Goal: Task Accomplishment & Management: Use online tool/utility

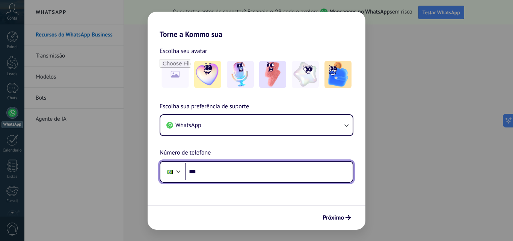
click at [166, 168] on div at bounding box center [170, 172] width 14 height 16
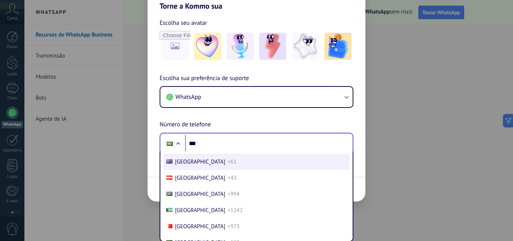
scroll to position [126, 0]
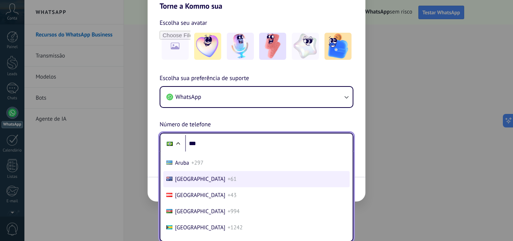
click at [212, 183] on li "Australia +61" at bounding box center [256, 179] width 186 height 16
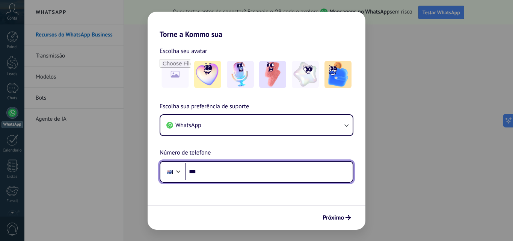
scroll to position [0, 0]
click at [249, 173] on input "***" at bounding box center [268, 171] width 167 height 17
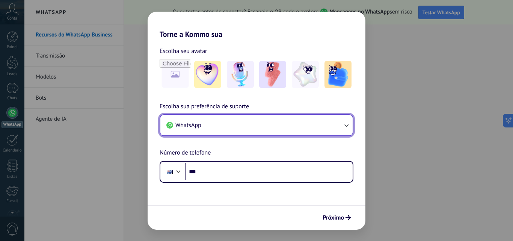
click at [214, 129] on button "WhatsApp" at bounding box center [256, 125] width 192 height 20
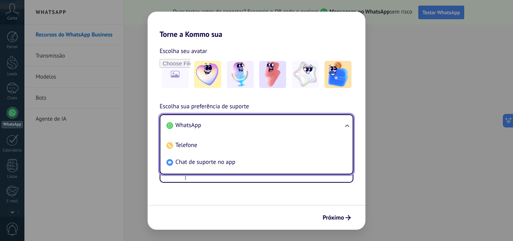
click at [214, 129] on li "WhatsApp" at bounding box center [254, 125] width 183 height 17
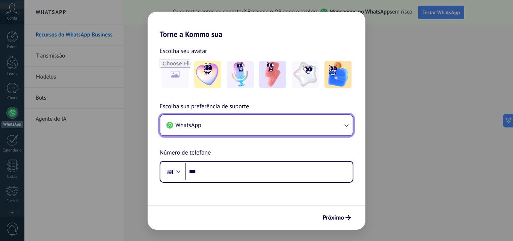
click at [225, 134] on button "WhatsApp" at bounding box center [256, 125] width 192 height 20
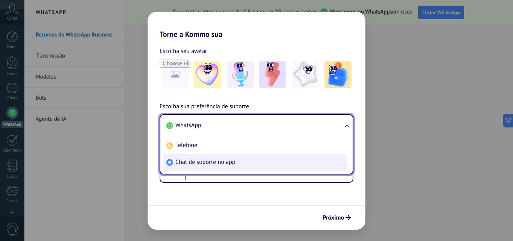
click at [222, 158] on li "Chat de suporte no app" at bounding box center [254, 162] width 183 height 17
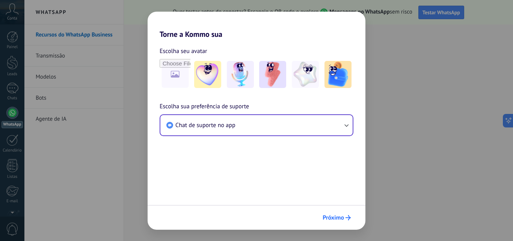
click at [346, 221] on button "Próximo" at bounding box center [336, 217] width 35 height 13
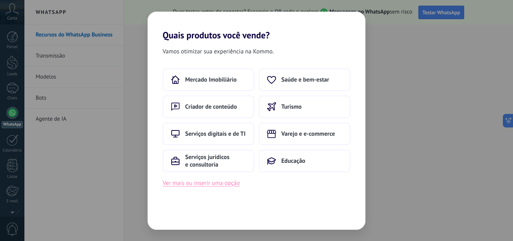
click at [236, 187] on button "Ver mais ou inserir uma opção" at bounding box center [201, 183] width 77 height 10
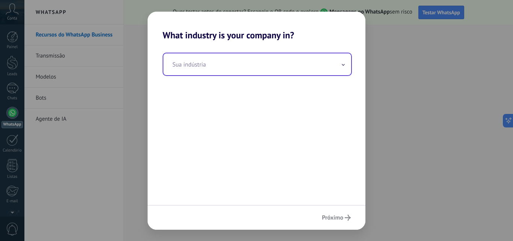
click at [226, 63] on input "text" at bounding box center [257, 64] width 188 height 22
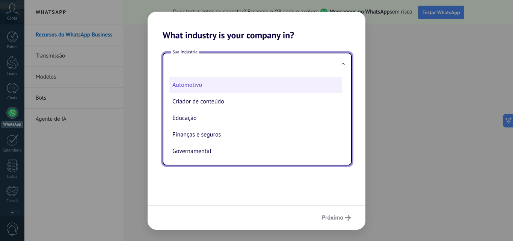
click at [227, 81] on li "Automotivo" at bounding box center [255, 85] width 173 height 17
type input "**********"
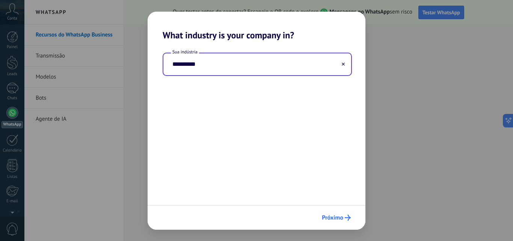
click at [328, 216] on span "Próximo" at bounding box center [332, 217] width 21 height 5
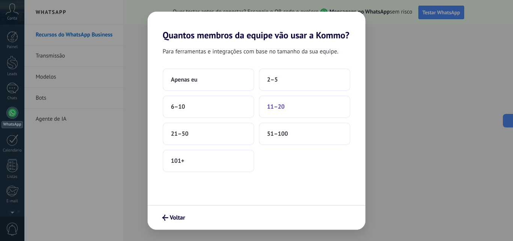
click at [294, 95] on button "11–20" at bounding box center [305, 106] width 92 height 23
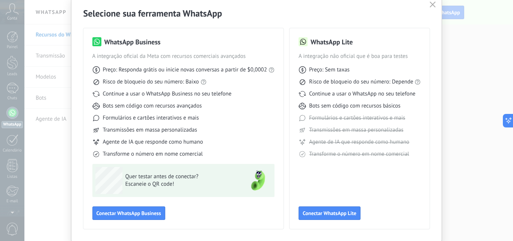
scroll to position [17, 0]
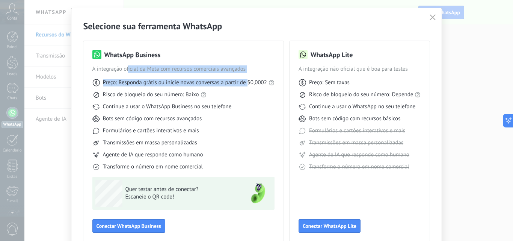
drag, startPoint x: 126, startPoint y: 71, endPoint x: 247, endPoint y: 73, distance: 120.5
click at [247, 73] on div "WhatsApp Business A integração oficial da Meta com recursos comerciais avançado…" at bounding box center [183, 110] width 182 height 120
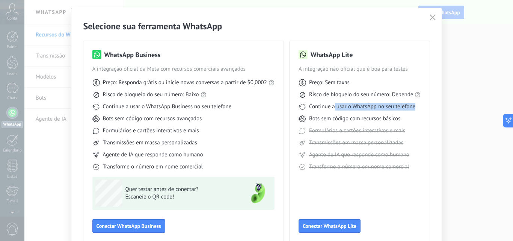
drag, startPoint x: 335, startPoint y: 105, endPoint x: 423, endPoint y: 110, distance: 88.3
click at [423, 110] on div "WhatsApp Lite A integração não oficial que é boa para testes Preço: Sem taxas R…" at bounding box center [359, 141] width 140 height 200
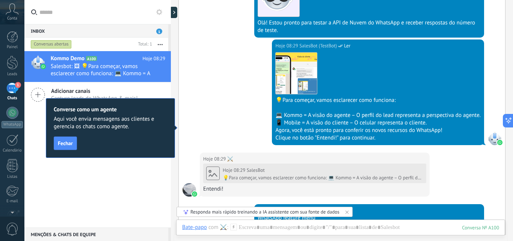
scroll to position [251, 0]
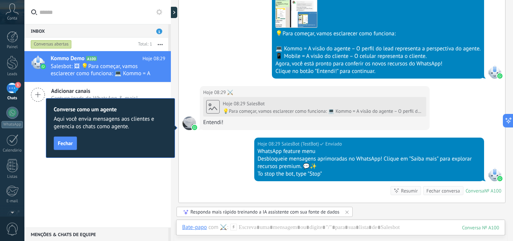
click at [63, 153] on div "Converse como um agente Aqui você envia mensagens aos clientes e gerencia os ch…" at bounding box center [110, 128] width 129 height 60
click at [65, 148] on button "Fechar" at bounding box center [65, 143] width 23 height 14
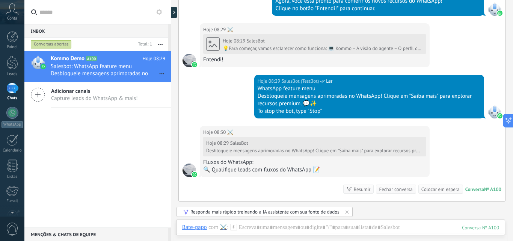
click at [11, 14] on icon at bounding box center [12, 8] width 13 height 11
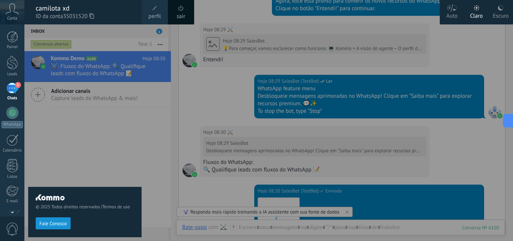
scroll to position [435, 0]
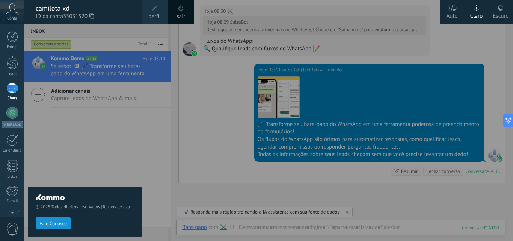
click at [87, 151] on div "© 2025 Todos direitos reservados | Termos de uso Fale Conosco" at bounding box center [84, 132] width 113 height 216
click at [377, 177] on div at bounding box center [280, 120] width 513 height 241
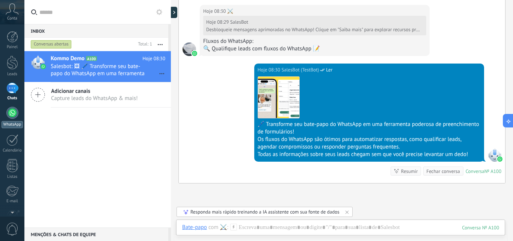
click at [11, 117] on div at bounding box center [12, 113] width 12 height 12
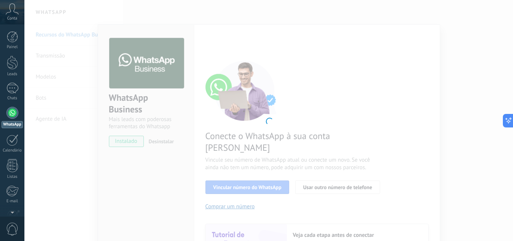
click at [280, 134] on div at bounding box center [268, 120] width 488 height 241
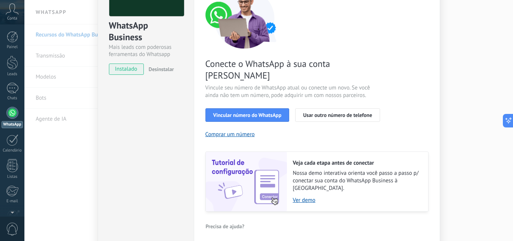
scroll to position [75, 0]
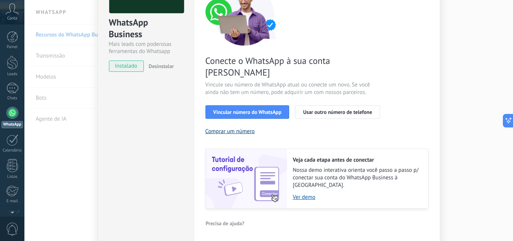
click at [252, 128] on button "Comprar um número" at bounding box center [230, 131] width 50 height 7
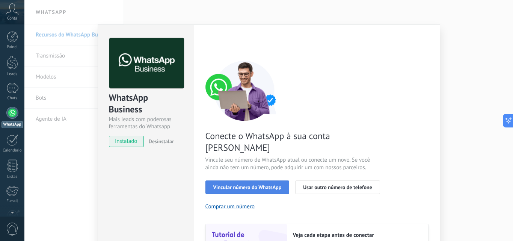
click at [276, 184] on span "Vincular número do WhatsApp" at bounding box center [247, 186] width 68 height 5
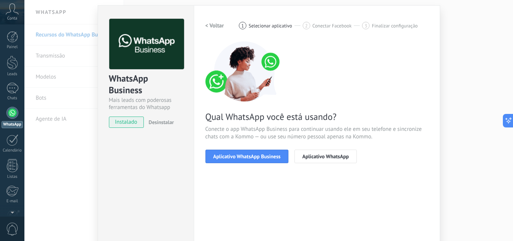
scroll to position [38, 0]
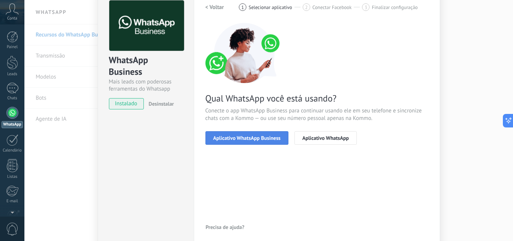
click at [272, 143] on button "Aplicativo WhatsApp Business" at bounding box center [246, 138] width 83 height 14
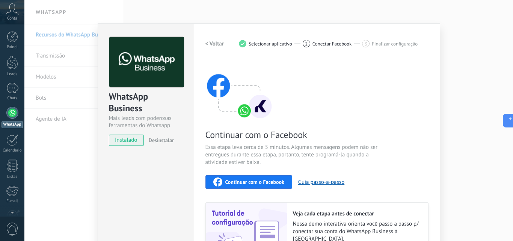
scroll to position [0, 0]
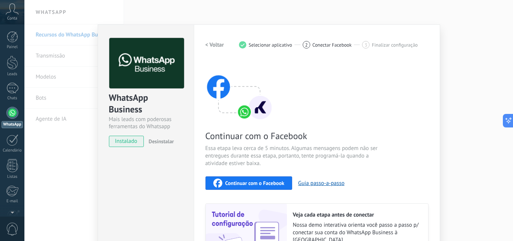
click at [274, 181] on span "Continuar com o Facebook" at bounding box center [254, 182] width 59 height 5
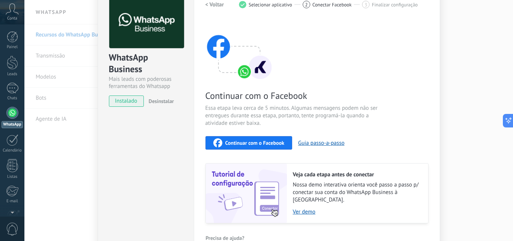
scroll to position [78, 0]
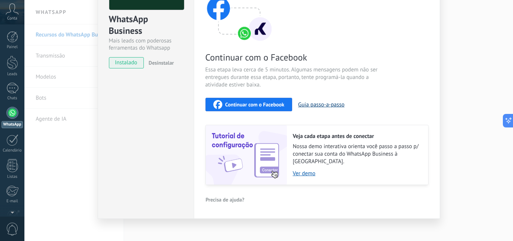
click at [321, 104] on button "Guia passo-a-passo" at bounding box center [321, 104] width 46 height 7
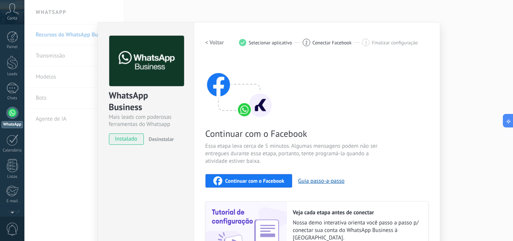
scroll to position [0, 0]
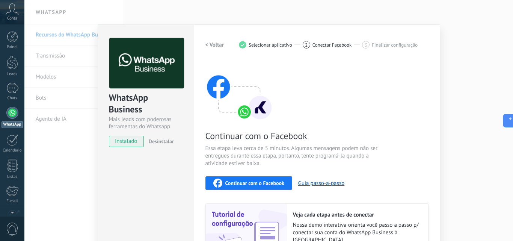
click at [451, 54] on div "WhatsApp Business Mais leads com poderosas ferramentas do Whatsapp instalado De…" at bounding box center [268, 120] width 488 height 241
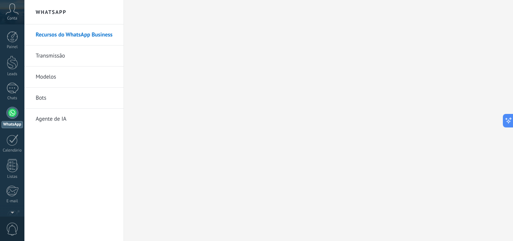
click at [63, 96] on link "Bots" at bounding box center [76, 97] width 80 height 21
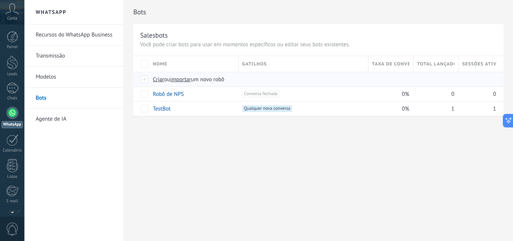
click at [182, 81] on span "importar" at bounding box center [180, 79] width 21 height 7
click at [0, 0] on input "importar um novo robô" at bounding box center [0, 0] width 0 height 0
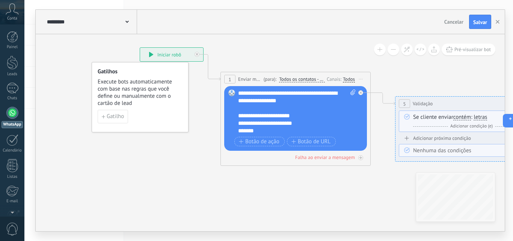
drag, startPoint x: 236, startPoint y: 209, endPoint x: 119, endPoint y: 167, distance: 124.2
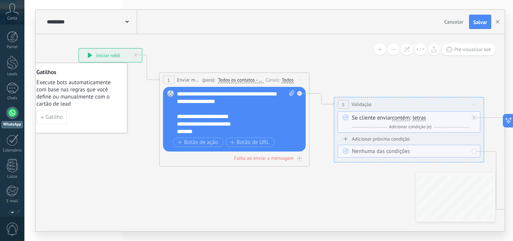
click at [245, 128] on div "**********" at bounding box center [235, 112] width 117 height 45
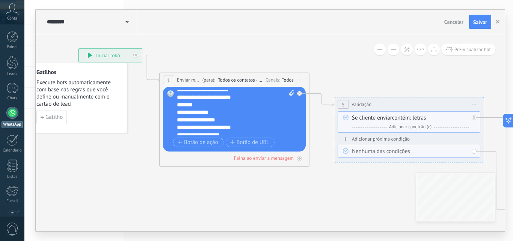
scroll to position [53, 0]
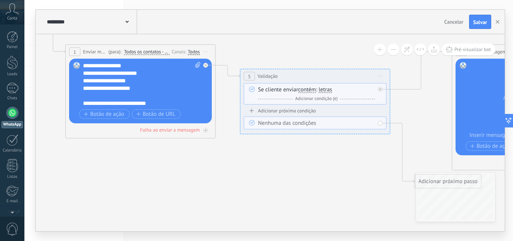
drag, startPoint x: 300, startPoint y: 201, endPoint x: 59, endPoint y: 162, distance: 244.5
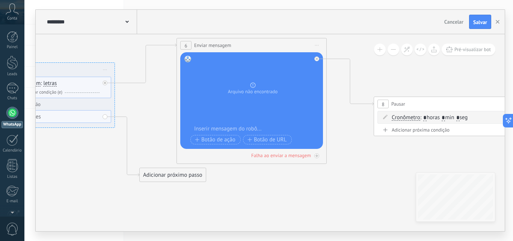
drag, startPoint x: 378, startPoint y: 181, endPoint x: 246, endPoint y: 187, distance: 132.3
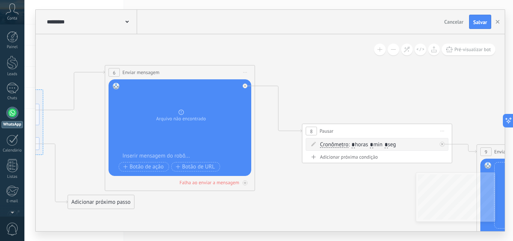
drag, startPoint x: 372, startPoint y: 168, endPoint x: 304, endPoint y: 193, distance: 72.2
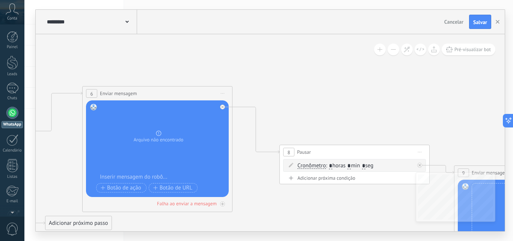
drag, startPoint x: 378, startPoint y: 198, endPoint x: 362, endPoint y: 220, distance: 27.2
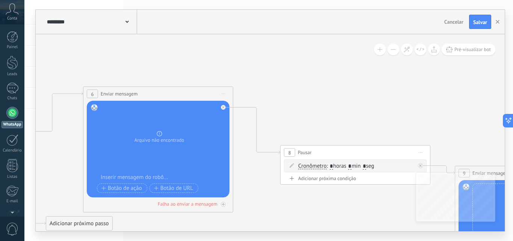
click at [124, 29] on div "********* Salesbots" at bounding box center [91, 22] width 92 height 24
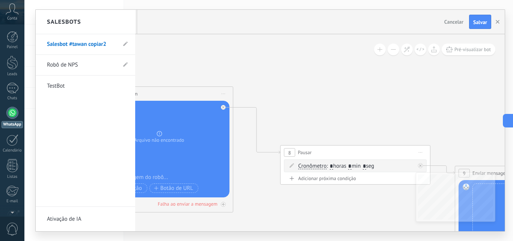
drag, startPoint x: 294, startPoint y: 199, endPoint x: 323, endPoint y: 190, distance: 30.4
click at [340, 186] on div at bounding box center [270, 120] width 469 height 221
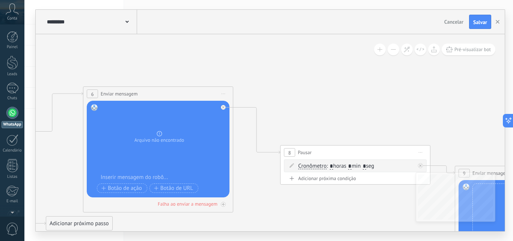
drag, startPoint x: 286, startPoint y: 204, endPoint x: 358, endPoint y: 197, distance: 72.0
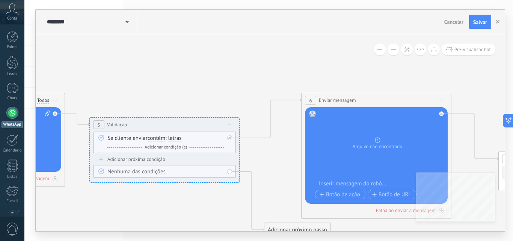
drag, startPoint x: 260, startPoint y: 51, endPoint x: 396, endPoint y: 63, distance: 136.8
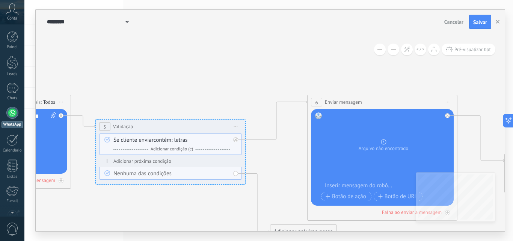
drag, startPoint x: 203, startPoint y: 78, endPoint x: 361, endPoint y: 82, distance: 158.1
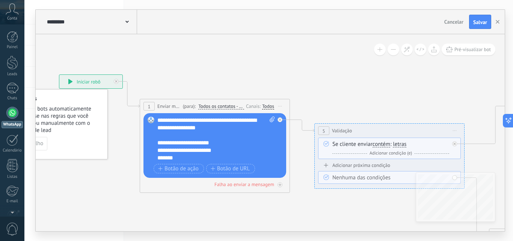
drag, startPoint x: 132, startPoint y: 72, endPoint x: 193, endPoint y: 72, distance: 60.8
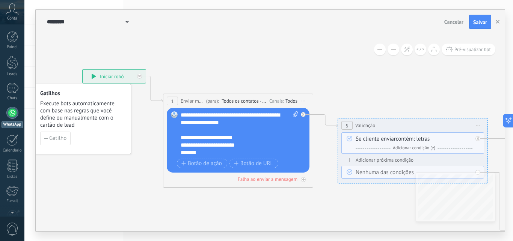
drag, startPoint x: 244, startPoint y: 74, endPoint x: 268, endPoint y: 74, distance: 23.3
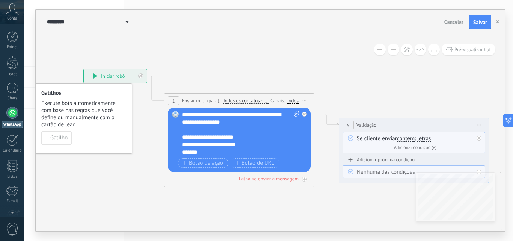
click at [245, 130] on div "**********" at bounding box center [240, 133] width 117 height 45
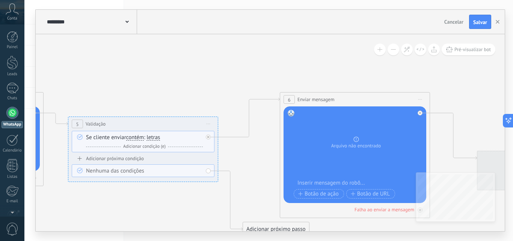
drag, startPoint x: 434, startPoint y: 75, endPoint x: 151, endPoint y: 74, distance: 283.0
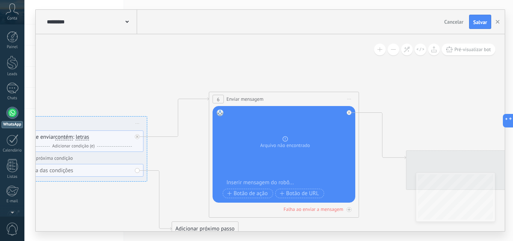
drag, startPoint x: 247, startPoint y: 72, endPoint x: 212, endPoint y: 72, distance: 35.7
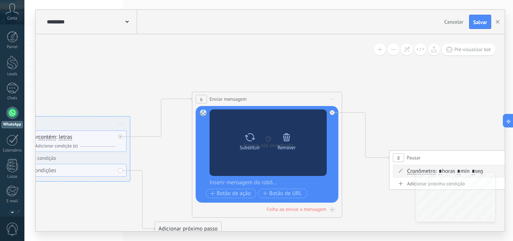
click at [269, 149] on div "Substituir Remover Converter para mensagem de voz" at bounding box center [268, 142] width 74 height 26
click at [283, 139] on icon at bounding box center [286, 137] width 11 height 11
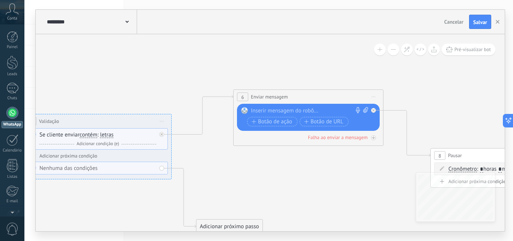
drag, startPoint x: 241, startPoint y: 204, endPoint x: 283, endPoint y: 202, distance: 42.1
click at [301, 113] on div at bounding box center [306, 111] width 111 height 8
click at [394, 50] on button at bounding box center [393, 50] width 12 height 12
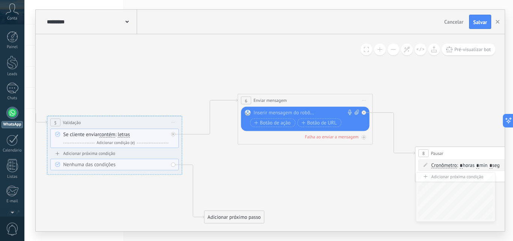
click at [319, 111] on div at bounding box center [303, 113] width 100 height 7
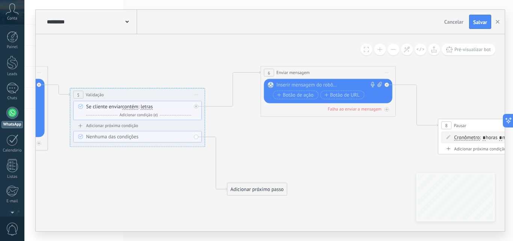
drag, startPoint x: 341, startPoint y: 179, endPoint x: 344, endPoint y: 182, distance: 4.0
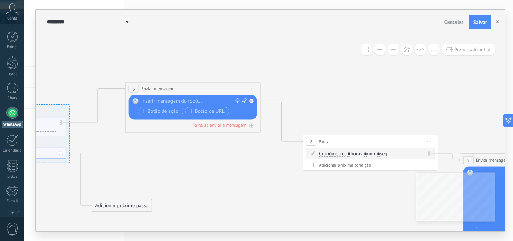
drag, startPoint x: 303, startPoint y: 167, endPoint x: 177, endPoint y: 170, distance: 125.8
click at [226, 101] on div at bounding box center [191, 101] width 100 height 7
click at [244, 100] on icon at bounding box center [244, 100] width 5 height 5
click input "Upload" at bounding box center [0, 0] width 0 height 0
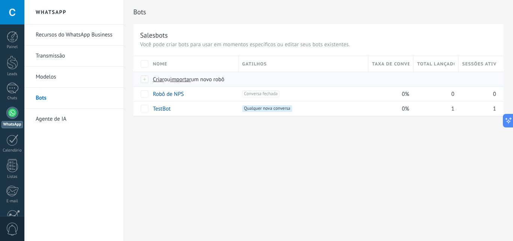
click at [157, 81] on span "Criar" at bounding box center [158, 79] width 11 height 7
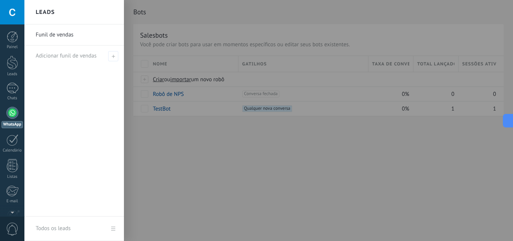
click at [190, 134] on div at bounding box center [280, 120] width 513 height 241
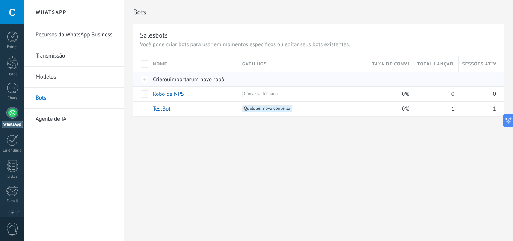
click at [182, 79] on span "importar" at bounding box center [180, 79] width 21 height 7
click at [0, 0] on input "importar um novo robô" at bounding box center [0, 0] width 0 height 0
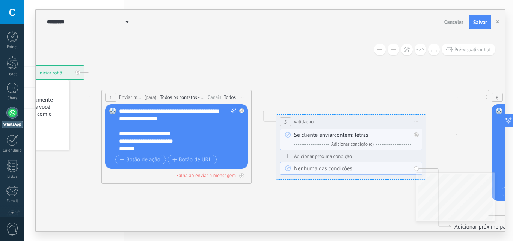
drag, startPoint x: 344, startPoint y: 215, endPoint x: 219, endPoint y: 190, distance: 127.1
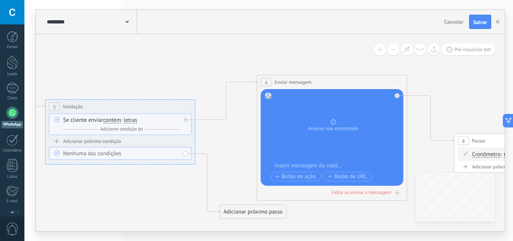
drag, startPoint x: 303, startPoint y: 198, endPoint x: 137, endPoint y: 182, distance: 165.9
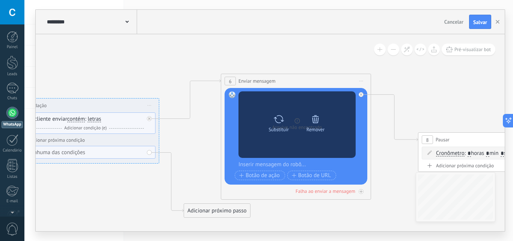
click at [282, 123] on icon at bounding box center [278, 119] width 11 height 11
click input "Upload" at bounding box center [0, 0] width 0 height 0
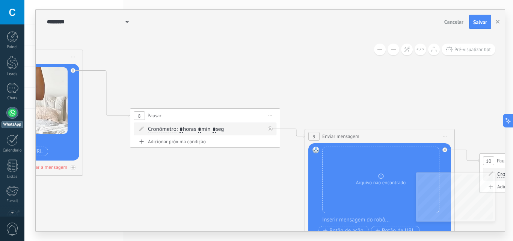
drag, startPoint x: 437, startPoint y: 89, endPoint x: 130, endPoint y: 41, distance: 311.1
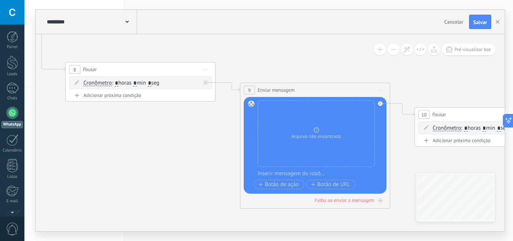
drag, startPoint x: 316, startPoint y: 83, endPoint x: 253, endPoint y: 44, distance: 74.3
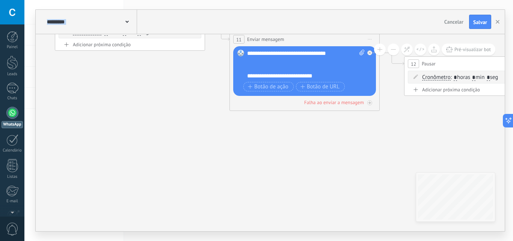
drag, startPoint x: 357, startPoint y: 214, endPoint x: 178, endPoint y: 171, distance: 184.5
click at [17, 136] on body ".abccls-1,.abccls-2{fill-rule:evenodd}.abccls-2{fill:#fff} .abfcls-1{fill:none}…" at bounding box center [256, 120] width 513 height 241
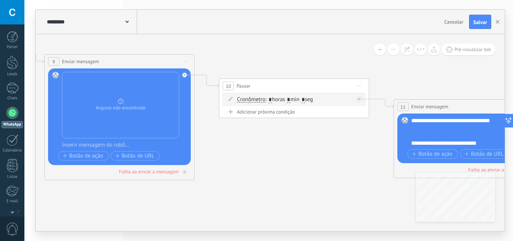
drag, startPoint x: 212, startPoint y: 162, endPoint x: 458, endPoint y: 242, distance: 257.8
click at [458, 240] on html ".abccls-1,.abccls-2{fill-rule:evenodd}.abccls-2{fill:#fff} .abfcls-1{fill:none}…" at bounding box center [256, 120] width 513 height 241
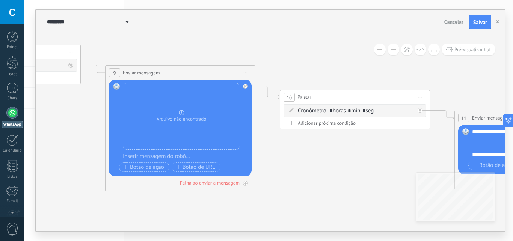
drag, startPoint x: 313, startPoint y: 209, endPoint x: 293, endPoint y: 179, distance: 35.4
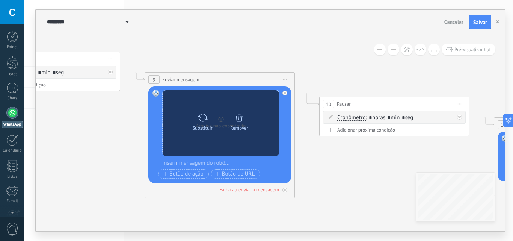
click at [199, 118] on icon at bounding box center [202, 117] width 10 height 8
click input "Upload" at bounding box center [0, 0] width 0 height 0
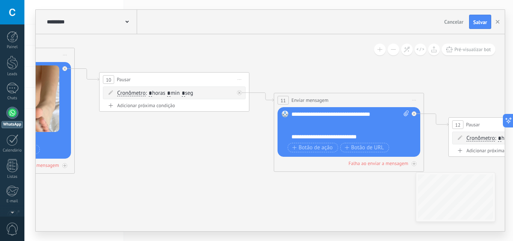
drag, startPoint x: 379, startPoint y: 167, endPoint x: 153, endPoint y: 143, distance: 227.6
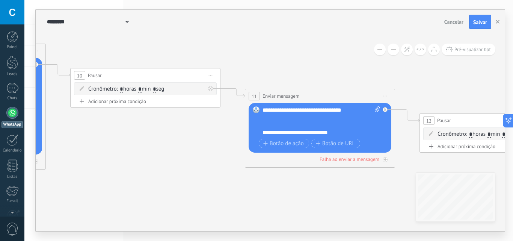
drag, startPoint x: 322, startPoint y: 193, endPoint x: 170, endPoint y: 187, distance: 151.8
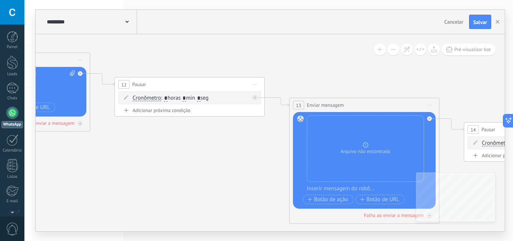
drag, startPoint x: 189, startPoint y: 161, endPoint x: 120, endPoint y: 141, distance: 71.8
click at [120, 141] on icon at bounding box center [468, 208] width 3807 height 985
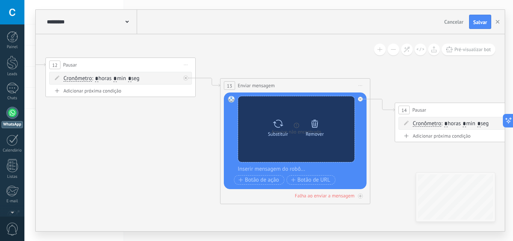
click at [277, 127] on icon at bounding box center [277, 123] width 11 height 11
click input "Upload" at bounding box center [0, 0] width 0 height 0
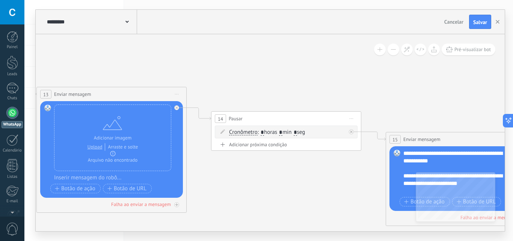
drag, startPoint x: 450, startPoint y: 158, endPoint x: 269, endPoint y: 165, distance: 181.0
click at [269, 167] on icon at bounding box center [215, 197] width 3807 height 985
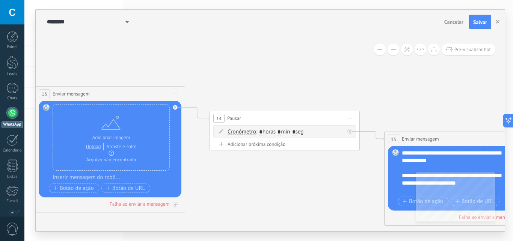
click at [295, 133] on input "*" at bounding box center [293, 132] width 3 height 6
type input "**"
click at [340, 189] on icon at bounding box center [214, 197] width 3807 height 985
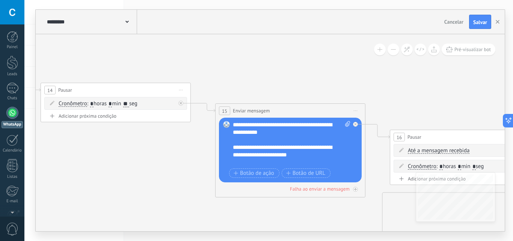
drag, startPoint x: 340, startPoint y: 189, endPoint x: 111, endPoint y: 135, distance: 234.9
click at [106, 135] on icon at bounding box center [45, 169] width 3807 height 985
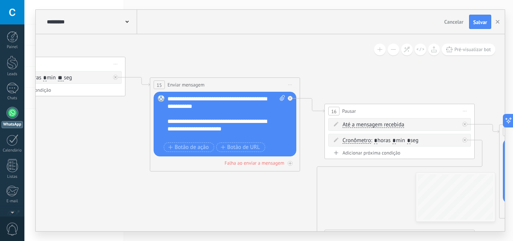
click at [242, 122] on div "**********" at bounding box center [225, 117] width 117 height 45
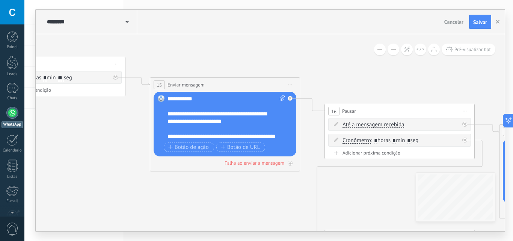
scroll to position [15, 0]
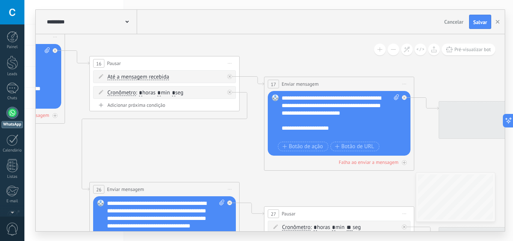
drag, startPoint x: 289, startPoint y: 207, endPoint x: 52, endPoint y: 159, distance: 241.9
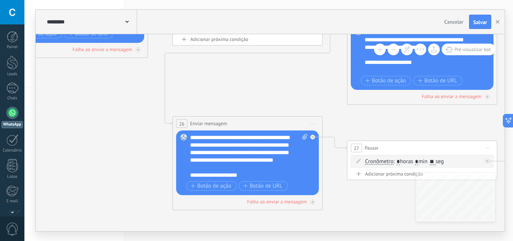
drag, startPoint x: 182, startPoint y: 164, endPoint x: 260, endPoint y: 103, distance: 99.2
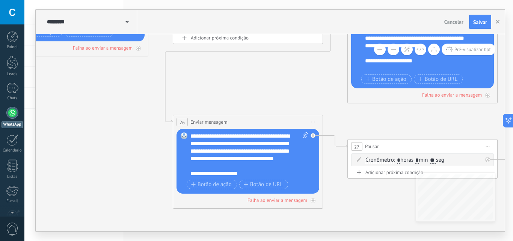
click at [237, 176] on div "**********" at bounding box center [248, 154] width 117 height 45
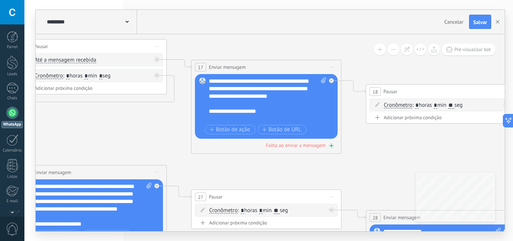
drag, startPoint x: 426, startPoint y: 114, endPoint x: 274, endPoint y: 148, distance: 156.1
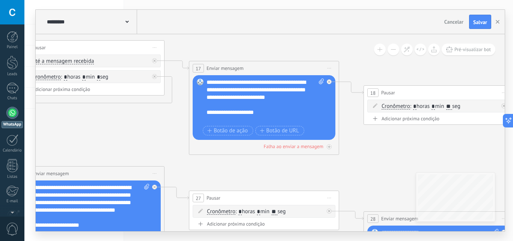
click at [295, 105] on div "**********" at bounding box center [264, 100] width 117 height 45
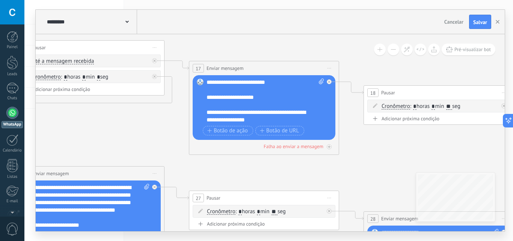
scroll to position [23, 0]
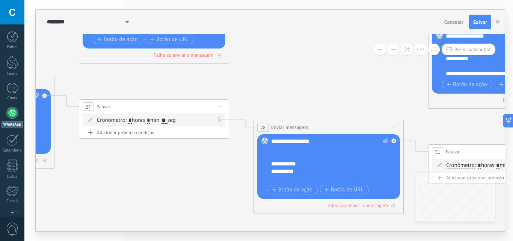
drag, startPoint x: 406, startPoint y: 160, endPoint x: 257, endPoint y: 79, distance: 169.5
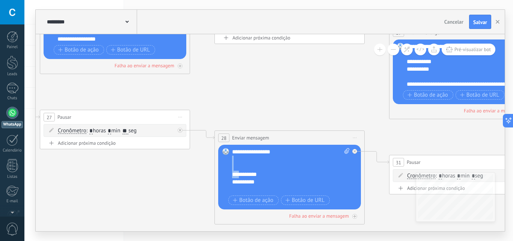
drag, startPoint x: 270, startPoint y: 170, endPoint x: 243, endPoint y: 174, distance: 27.0
click at [242, 174] on div "**********" at bounding box center [290, 170] width 117 height 45
click at [245, 174] on div "**********" at bounding box center [290, 170] width 117 height 45
drag, startPoint x: 268, startPoint y: 175, endPoint x: 232, endPoint y: 175, distance: 36.4
click at [232, 175] on div "Substituir Remover Converter para mensagem de voz Arraste a imagem aqui para an…" at bounding box center [289, 177] width 143 height 65
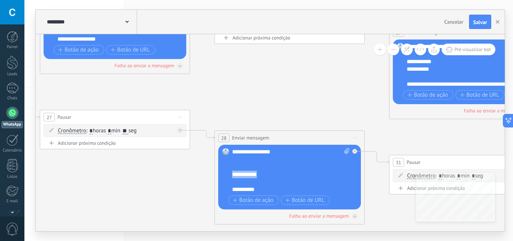
drag, startPoint x: 269, startPoint y: 176, endPoint x: 226, endPoint y: 175, distance: 42.8
click at [226, 175] on div "Substituir Remover Converter para mensagem de voz Arraste a imagem aqui para an…" at bounding box center [289, 177] width 143 height 65
copy div "**********"
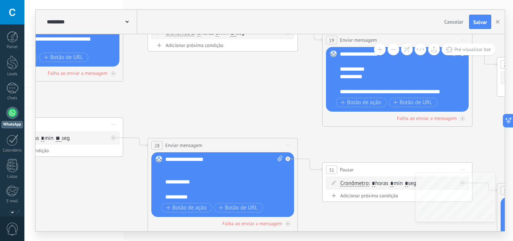
drag, startPoint x: 303, startPoint y: 98, endPoint x: 249, endPoint y: 90, distance: 54.2
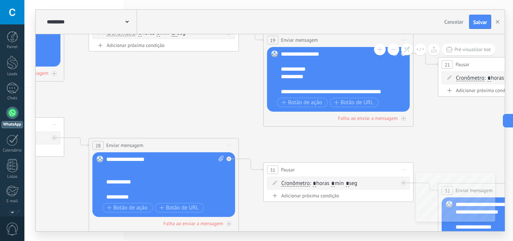
click at [323, 75] on div "**********" at bounding box center [339, 72] width 117 height 45
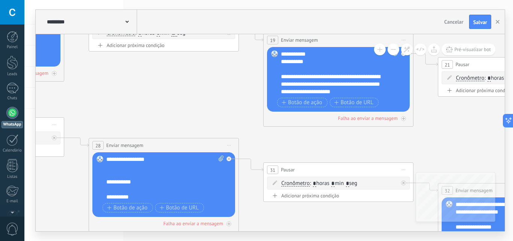
scroll to position [0, 0]
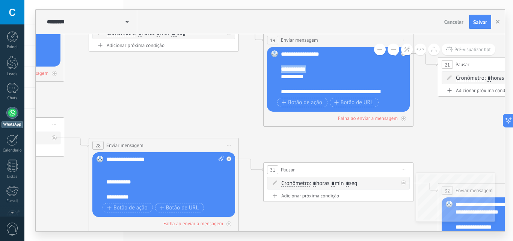
drag, startPoint x: 308, startPoint y: 66, endPoint x: 280, endPoint y: 65, distance: 27.8
click at [280, 65] on div "Substituir Remover Converter para mensagem de voz Arraste a imagem aqui para an…" at bounding box center [338, 79] width 143 height 65
paste div
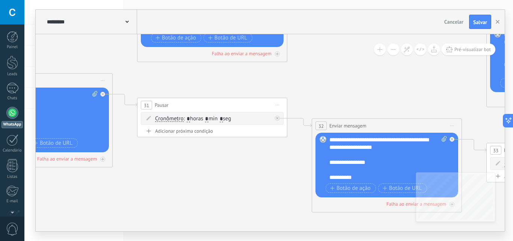
drag, startPoint x: 342, startPoint y: 138, endPoint x: 229, endPoint y: 82, distance: 126.7
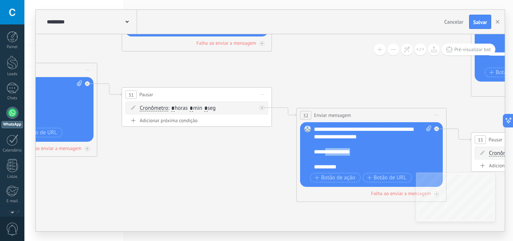
drag, startPoint x: 357, startPoint y: 151, endPoint x: 325, endPoint y: 151, distance: 32.3
click at [325, 151] on div "**********" at bounding box center [372, 147] width 117 height 45
paste div
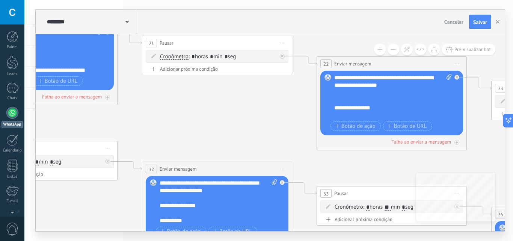
drag, startPoint x: 394, startPoint y: 84, endPoint x: 232, endPoint y: 135, distance: 169.6
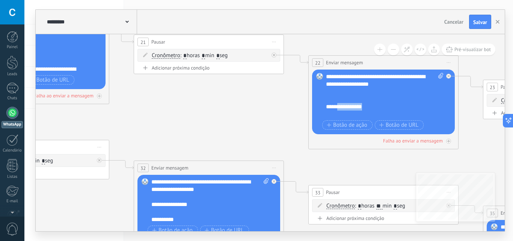
drag, startPoint x: 374, startPoint y: 106, endPoint x: 336, endPoint y: 105, distance: 38.3
click at [336, 105] on div "**********" at bounding box center [384, 95] width 117 height 45
paste div
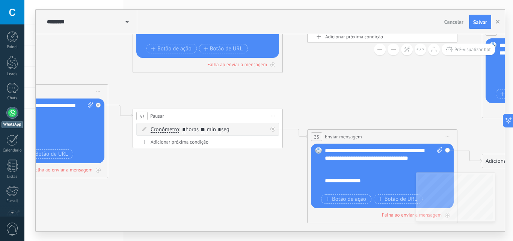
drag, startPoint x: 369, startPoint y: 163, endPoint x: 193, endPoint y: 87, distance: 191.5
click at [391, 184] on div "**********" at bounding box center [383, 169] width 117 height 45
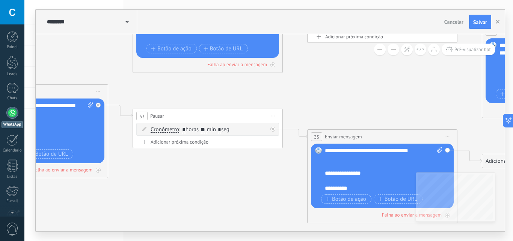
scroll to position [15, 0]
drag, startPoint x: 370, startPoint y: 173, endPoint x: 334, endPoint y: 171, distance: 36.1
click at [334, 171] on div "**********" at bounding box center [383, 169] width 117 height 45
paste div
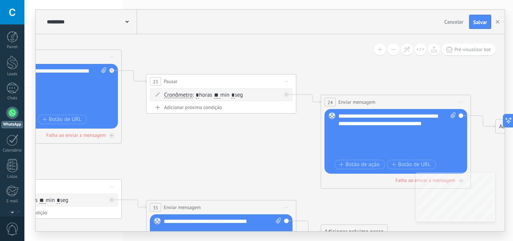
drag, startPoint x: 406, startPoint y: 106, endPoint x: 222, endPoint y: 168, distance: 194.8
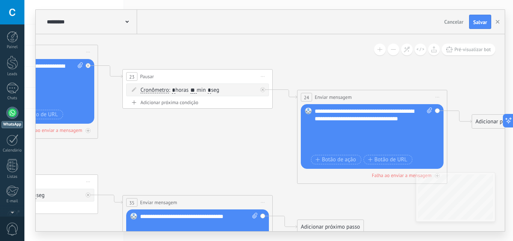
click at [355, 131] on div "**********" at bounding box center [373, 129] width 117 height 45
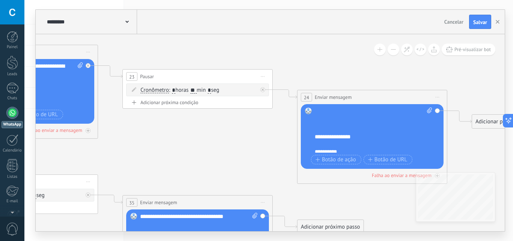
scroll to position [30, 0]
drag, startPoint x: 364, startPoint y: 132, endPoint x: 325, endPoint y: 135, distance: 38.7
click at [325, 135] on div "**********" at bounding box center [373, 129] width 117 height 45
paste div
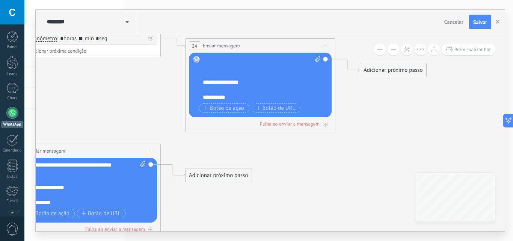
drag, startPoint x: 351, startPoint y: 201, endPoint x: 242, endPoint y: 148, distance: 121.9
click at [481, 26] on button "Salvar" at bounding box center [480, 22] width 22 height 14
click at [17, 90] on div at bounding box center [12, 88] width 12 height 11
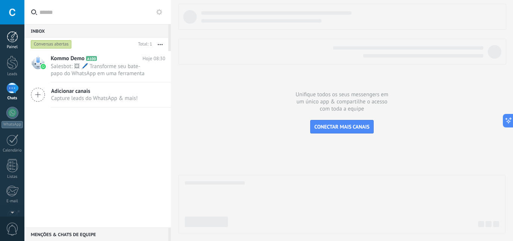
click at [15, 42] on link "Painel" at bounding box center [12, 40] width 24 height 18
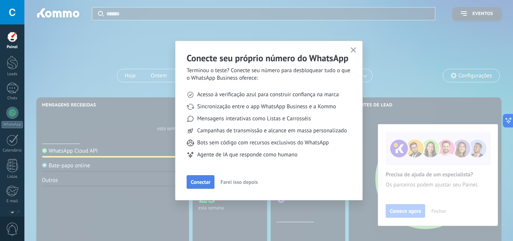
click at [205, 176] on button "Conectar" at bounding box center [201, 182] width 28 height 14
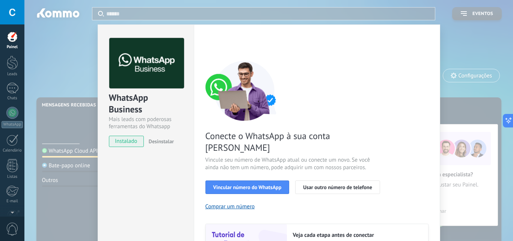
click at [463, 36] on div "WhatsApp Business Mais leads com poderosas ferramentas do Whatsapp instalado De…" at bounding box center [268, 120] width 488 height 241
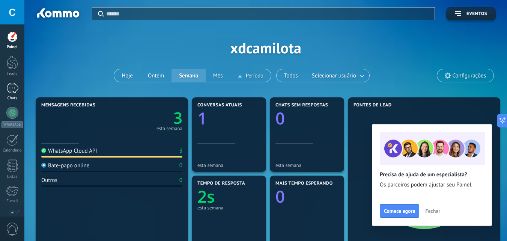
click at [14, 88] on div at bounding box center [12, 88] width 12 height 11
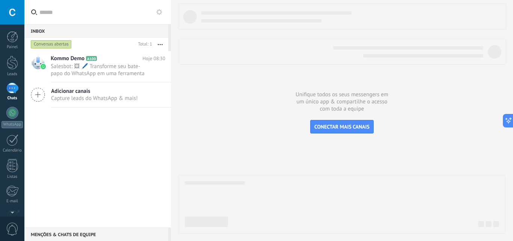
click at [160, 12] on icon at bounding box center [159, 12] width 6 height 6
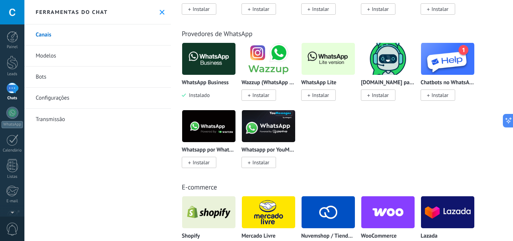
scroll to position [188, 0]
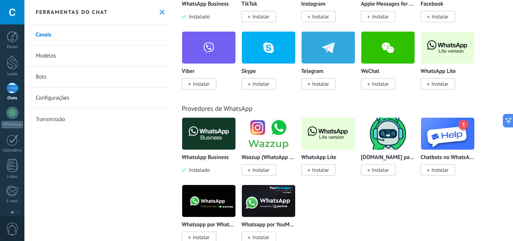
click at [324, 170] on span "Instalar" at bounding box center [320, 169] width 17 height 7
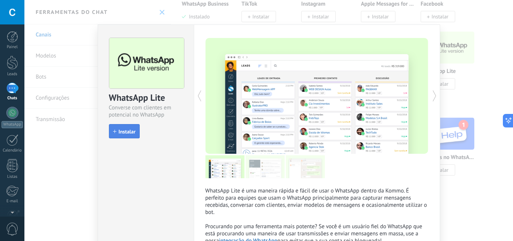
click at [132, 132] on span "Instalar" at bounding box center [127, 131] width 17 height 5
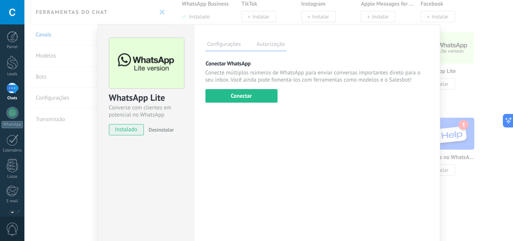
click at [265, 105] on div "Configurações Autorização Esta aba registra os usuários que permitiram acesso à…" at bounding box center [317, 135] width 246 height 223
click at [264, 100] on button "Conectar" at bounding box center [241, 96] width 72 height 14
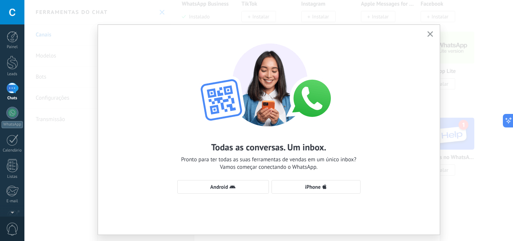
scroll to position [18, 0]
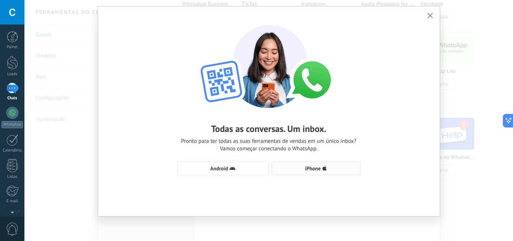
click at [319, 172] on button "iPhone" at bounding box center [315, 168] width 89 height 14
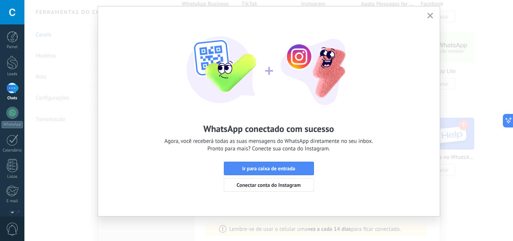
click at [427, 15] on icon "button" at bounding box center [430, 16] width 6 height 6
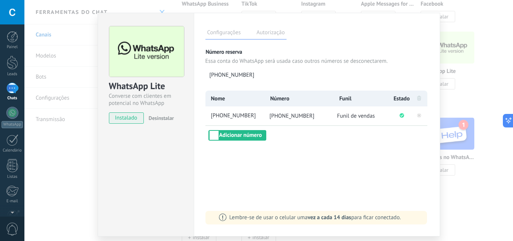
scroll to position [0, 0]
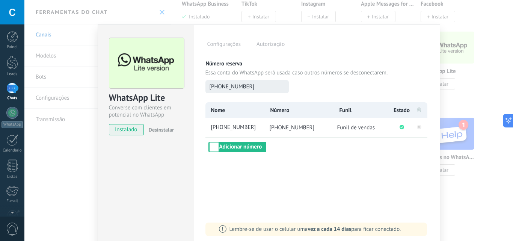
click at [238, 86] on span "[PHONE_NUMBER]" at bounding box center [231, 86] width 45 height 7
click at [67, 130] on div "WhatsApp Lite Converse com clientes em potencial no WhatsApp instalado Desinsta…" at bounding box center [268, 120] width 488 height 241
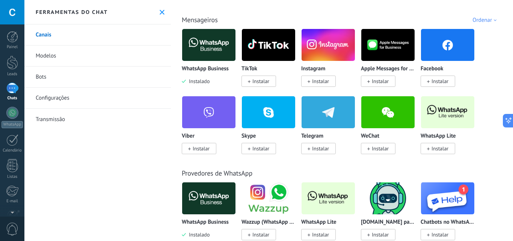
scroll to position [113, 0]
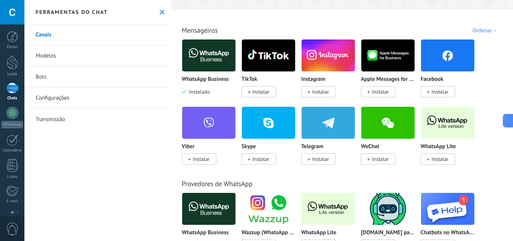
click at [51, 77] on link "Bots" at bounding box center [97, 76] width 146 height 21
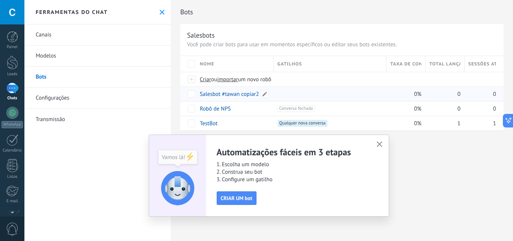
click at [232, 95] on link "Salesbot #tawan copiar2" at bounding box center [229, 93] width 59 height 7
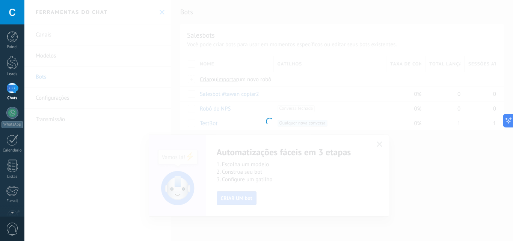
type input "**********"
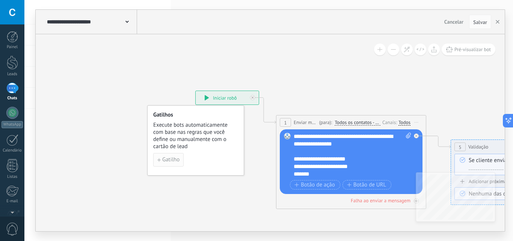
click at [173, 158] on span "Gatilho" at bounding box center [170, 159] width 17 height 5
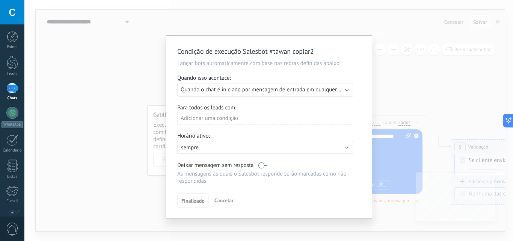
click at [281, 92] on span "Quando o chat é iniciado por mensagem de entrada em qualquer canal" at bounding box center [266, 89] width 170 height 7
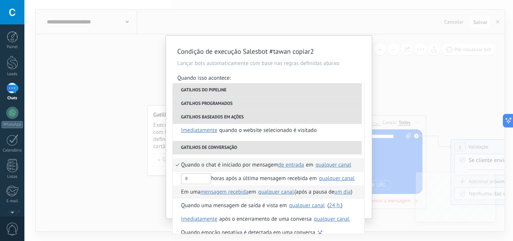
scroll to position [177, 0]
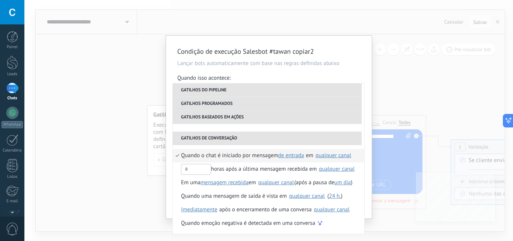
click at [327, 156] on div "qualquer canal" at bounding box center [333, 155] width 36 height 6
click at [360, 141] on li "Gatilhos de conversação" at bounding box center [267, 138] width 189 height 14
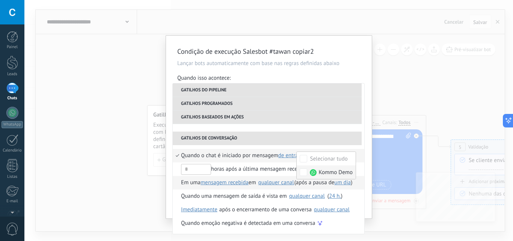
click at [359, 185] on li "Em uma mensagem recebida mensagem enviada mensagem recebida em Selecionar tudo …" at bounding box center [268, 183] width 191 height 14
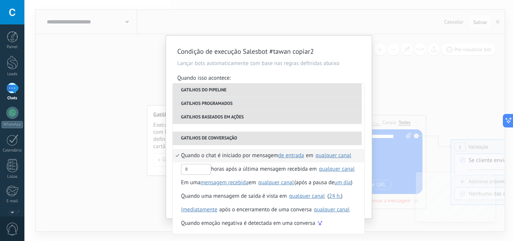
click at [424, 103] on div "Condição de execução Salesbot #tawan copiar2 Lançar bots automaticamente com ba…" at bounding box center [268, 120] width 488 height 241
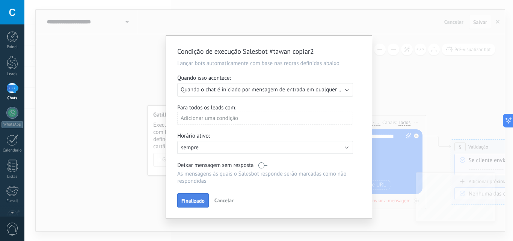
click at [202, 200] on span "Finalizado" at bounding box center [192, 200] width 23 height 5
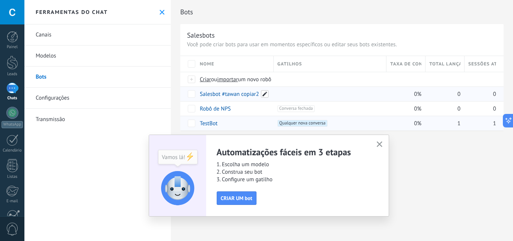
click at [265, 95] on span at bounding box center [265, 94] width 8 height 8
drag, startPoint x: 258, startPoint y: 97, endPoint x: 215, endPoint y: 93, distance: 43.0
click at [215, 93] on input "**********" at bounding box center [234, 94] width 68 height 12
type input "*"
type input "*******"
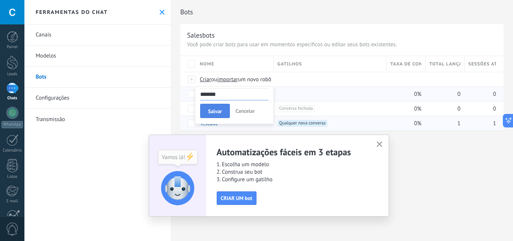
click at [217, 115] on button "Salvar" at bounding box center [215, 111] width 30 height 14
click at [381, 143] on icon "button" at bounding box center [379, 144] width 6 height 6
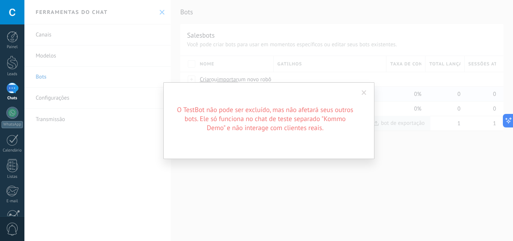
click at [366, 93] on span at bounding box center [363, 92] width 5 height 5
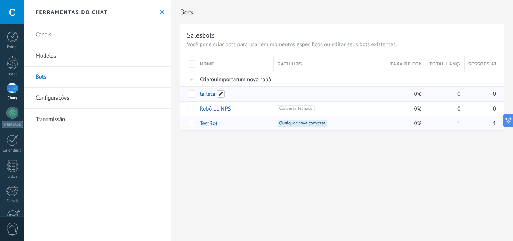
click at [221, 92] on span at bounding box center [221, 94] width 8 height 8
click at [220, 114] on span "Salvar" at bounding box center [215, 110] width 14 height 5
drag, startPoint x: 210, startPoint y: 179, endPoint x: 215, endPoint y: 174, distance: 7.2
click at [211, 178] on div "Bots Salesbots Você pode criar bots para usar em momentos específicos ou editar…" at bounding box center [342, 120] width 342 height 241
click at [209, 91] on link "taileta" at bounding box center [207, 93] width 15 height 7
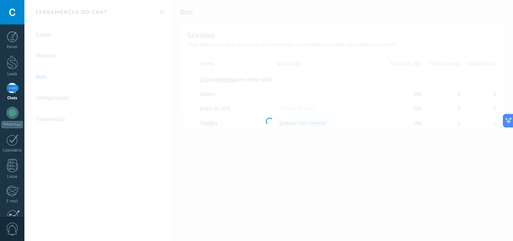
type input "*******"
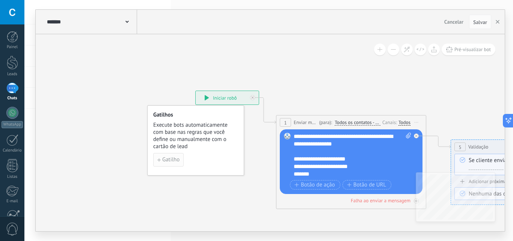
click at [170, 160] on span "Gatilho" at bounding box center [170, 159] width 17 height 5
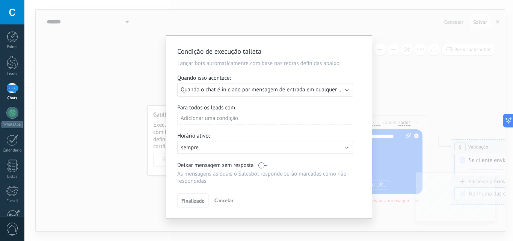
click at [273, 87] on span "Quando o chat é iniciado por mensagem de entrada em qualquer canal" at bounding box center [266, 89] width 170 height 7
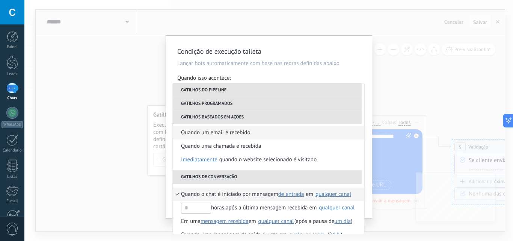
scroll to position [150, 0]
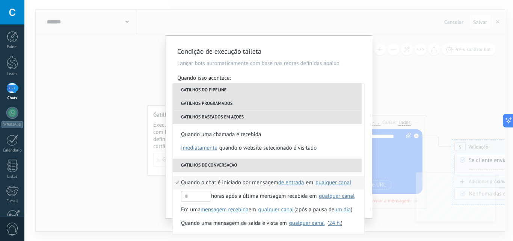
click at [333, 184] on div "qualquer canal" at bounding box center [333, 182] width 36 height 6
click at [334, 182] on div "qualquer canal" at bounding box center [333, 182] width 36 height 6
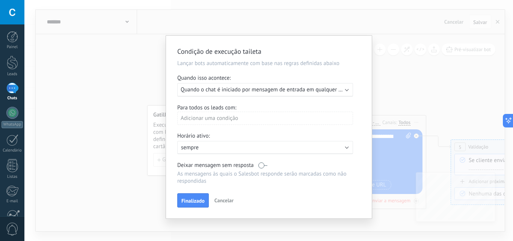
click at [322, 93] on span "Quando o chat é iniciado por mensagem de entrada em qualquer canal" at bounding box center [266, 89] width 170 height 7
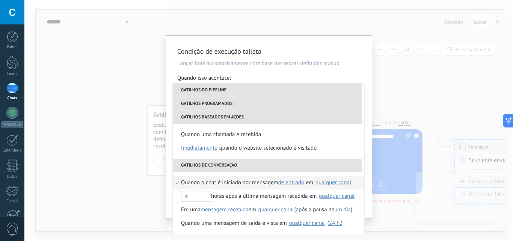
click at [333, 182] on div "qualquer canal" at bounding box center [333, 182] width 36 height 6
click at [333, 183] on div "qualquer canal" at bounding box center [333, 182] width 36 height 6
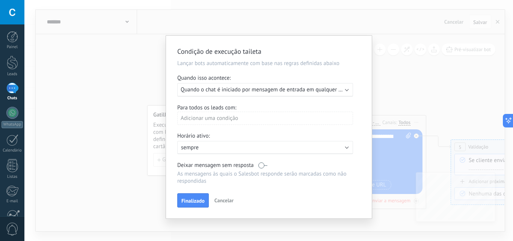
click at [316, 90] on span "Quando o chat é iniciado por mensagem de entrada em qualquer canal" at bounding box center [266, 89] width 170 height 7
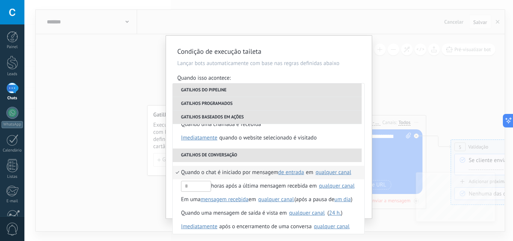
scroll to position [177, 0]
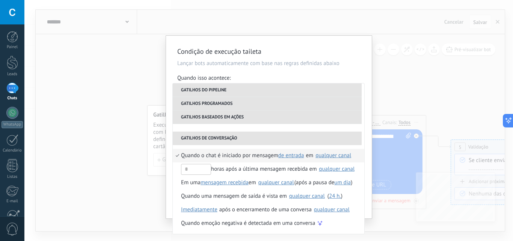
click at [343, 156] on div "qualquer canal" at bounding box center [333, 155] width 36 height 6
click at [365, 147] on div "**********" at bounding box center [269, 127] width 206 height 182
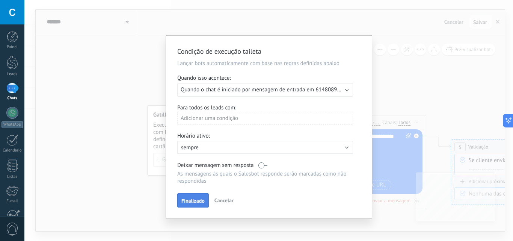
click at [196, 199] on span "Finalizado" at bounding box center [192, 200] width 23 height 5
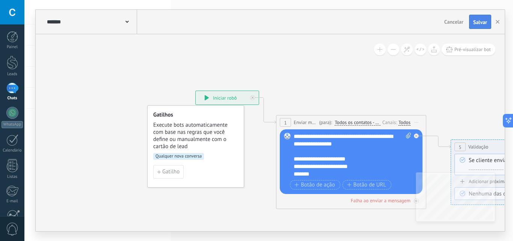
click at [475, 24] on span "Salvar" at bounding box center [480, 22] width 14 height 5
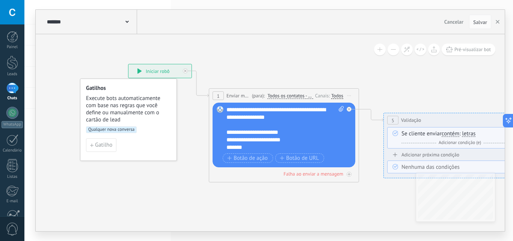
drag, startPoint x: 383, startPoint y: 211, endPoint x: 274, endPoint y: 205, distance: 109.7
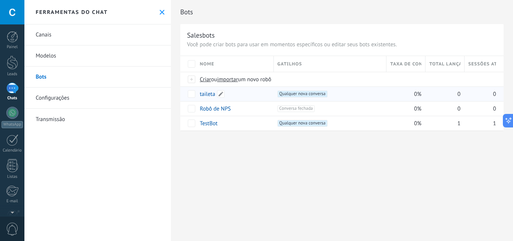
click at [208, 92] on link "taileta" at bounding box center [207, 93] width 15 height 7
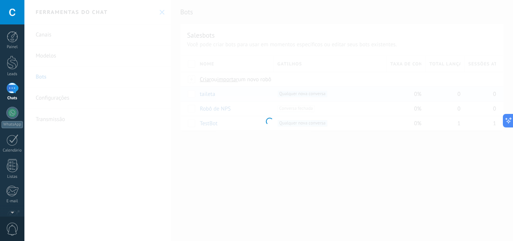
type input "*******"
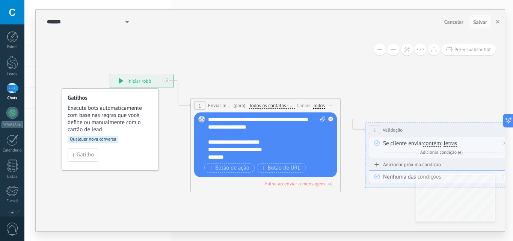
drag, startPoint x: 381, startPoint y: 81, endPoint x: 295, endPoint y: 64, distance: 87.2
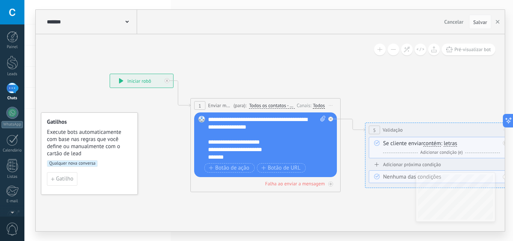
drag, startPoint x: 125, startPoint y: 100, endPoint x: 104, endPoint y: 124, distance: 31.7
click at [104, 124] on h4 "Gatilhos" at bounding box center [90, 121] width 86 height 7
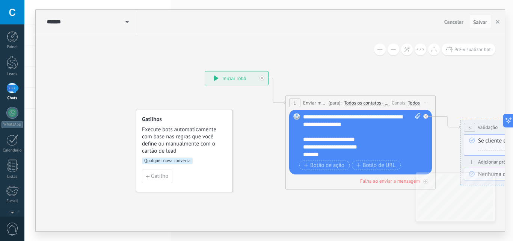
drag, startPoint x: 244, startPoint y: 59, endPoint x: 339, endPoint y: 56, distance: 95.4
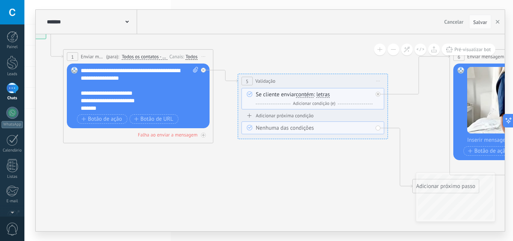
drag, startPoint x: 357, startPoint y: 227, endPoint x: 134, endPoint y: 181, distance: 227.3
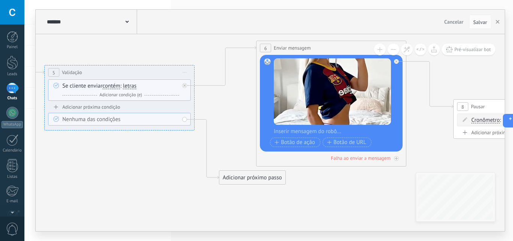
drag, startPoint x: 319, startPoint y: 189, endPoint x: 172, endPoint y: 181, distance: 147.4
click at [9, 110] on div at bounding box center [12, 113] width 12 height 12
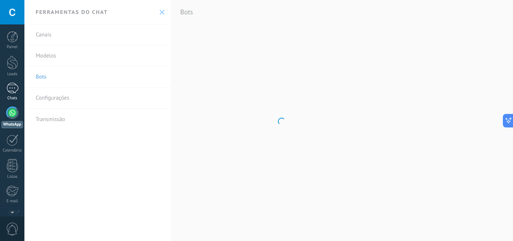
click at [17, 84] on div "1" at bounding box center [12, 88] width 12 height 11
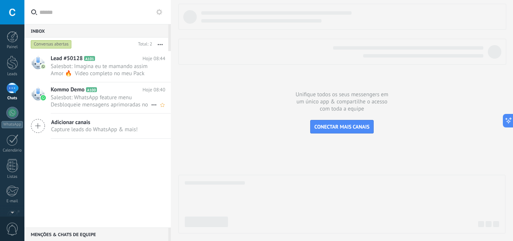
click at [111, 102] on span "Salesbot: WhatsApp feature menu Desbloqueie mensagens aprimoradas no WhatsApp! …" at bounding box center [101, 101] width 100 height 14
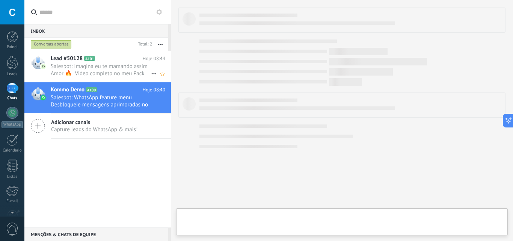
click at [118, 74] on span "Salesbot: Imagina eu te mamando assim Amor 🔥 Video completo no meu Pack 💎" at bounding box center [101, 70] width 100 height 14
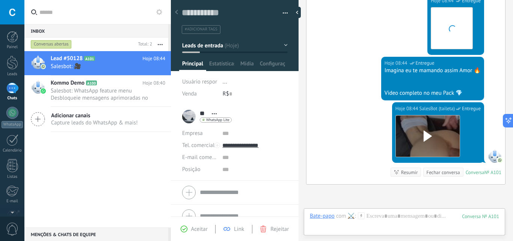
scroll to position [516, 0]
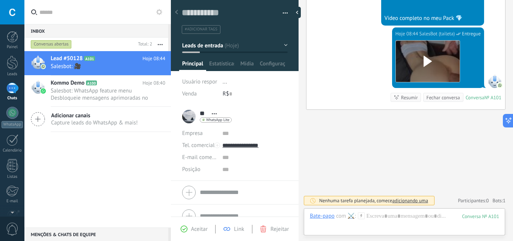
click at [267, 228] on div "Rejeitar" at bounding box center [274, 228] width 29 height 7
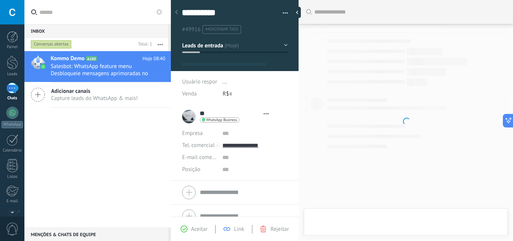
type textarea "**********"
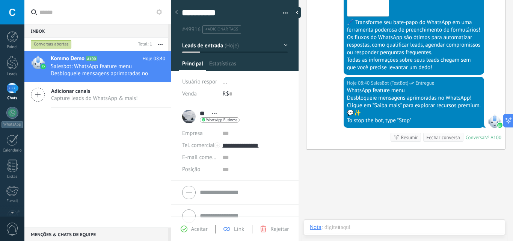
scroll to position [11, 0]
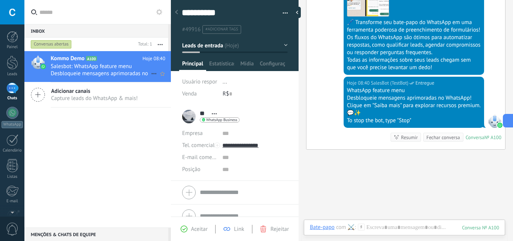
click at [110, 67] on span "Salesbot: WhatsApp feature menu Desbloqueie mensagens aprimoradas no WhatsApp! …" at bounding box center [101, 70] width 100 height 14
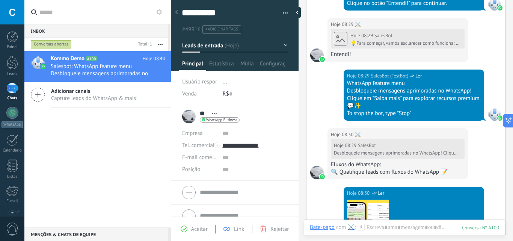
scroll to position [363, 0]
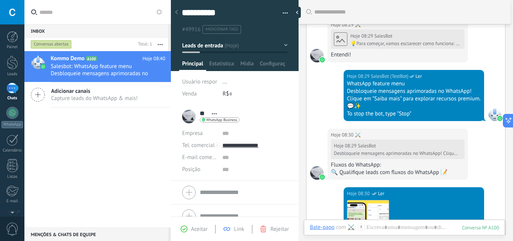
click at [189, 119] on div "** ⚔️ ** ⚔️ Sobrenome Abrir detalhes Copiar nome Desvincular Contato principal" at bounding box center [210, 116] width 57 height 19
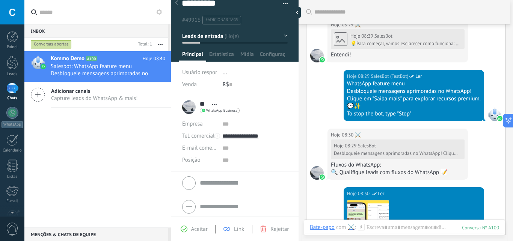
scroll to position [12, 0]
